Goal: Find specific page/section

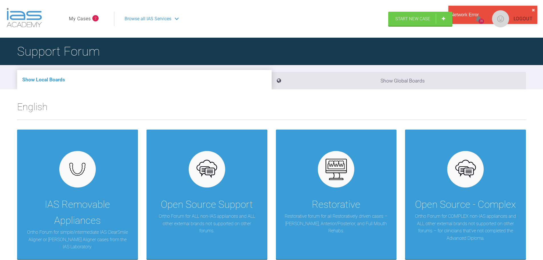
click at [87, 21] on link "My Cases" at bounding box center [80, 18] width 22 height 7
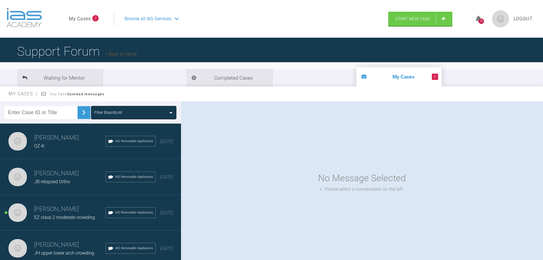
click at [53, 138] on h3 "Stephen Davies" at bounding box center [69, 138] width 71 height 10
